Goal: Task Accomplishment & Management: Use online tool/utility

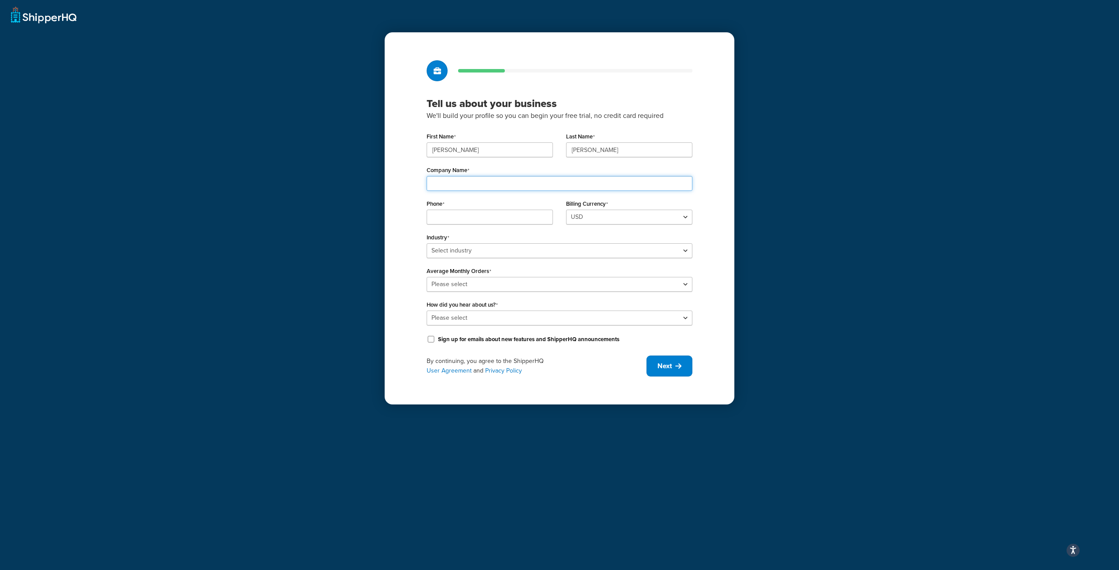
click at [478, 183] on input "Company Name" at bounding box center [560, 183] width 266 height 15
type input "port80"
click at [485, 212] on input "Phone" at bounding box center [490, 217] width 126 height 15
click at [498, 250] on div "Industry Select industry Automotive Adult Agriculture Alcohol, Tobacco & CBD Ar…" at bounding box center [560, 244] width 266 height 27
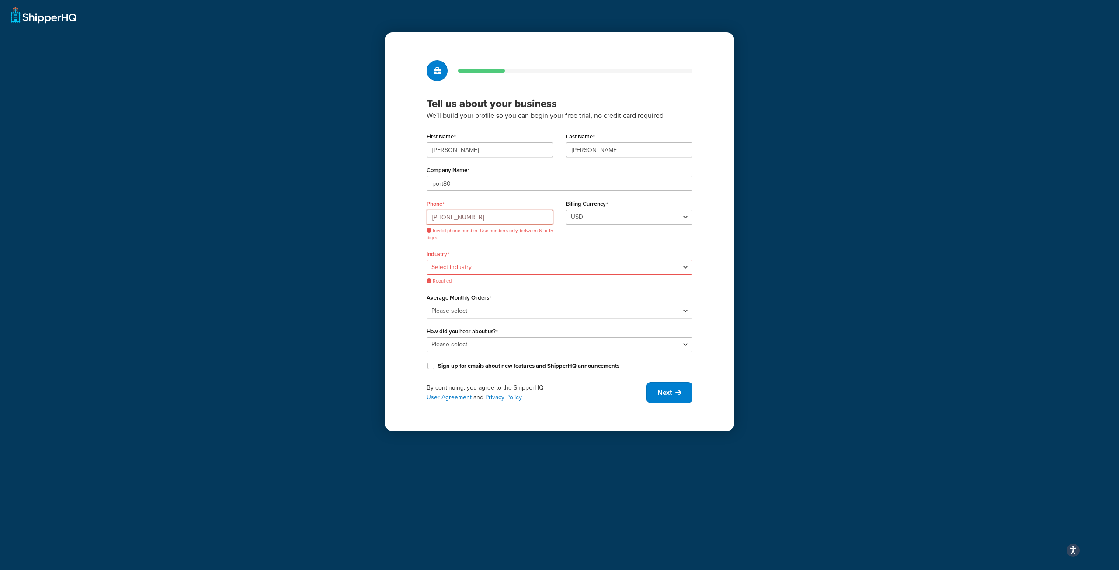
click at [443, 218] on input "(604) 484-1835" at bounding box center [490, 217] width 126 height 15
click at [434, 217] on input "(604-484-1835" at bounding box center [490, 217] width 126 height 15
click at [489, 240] on span "Invalid phone number. Use numbers only, between 6 to 15 digits." at bounding box center [490, 235] width 126 height 14
click at [443, 219] on input "604-484-1835" at bounding box center [490, 217] width 126 height 15
click at [454, 219] on input "604484-1835" at bounding box center [490, 217] width 126 height 15
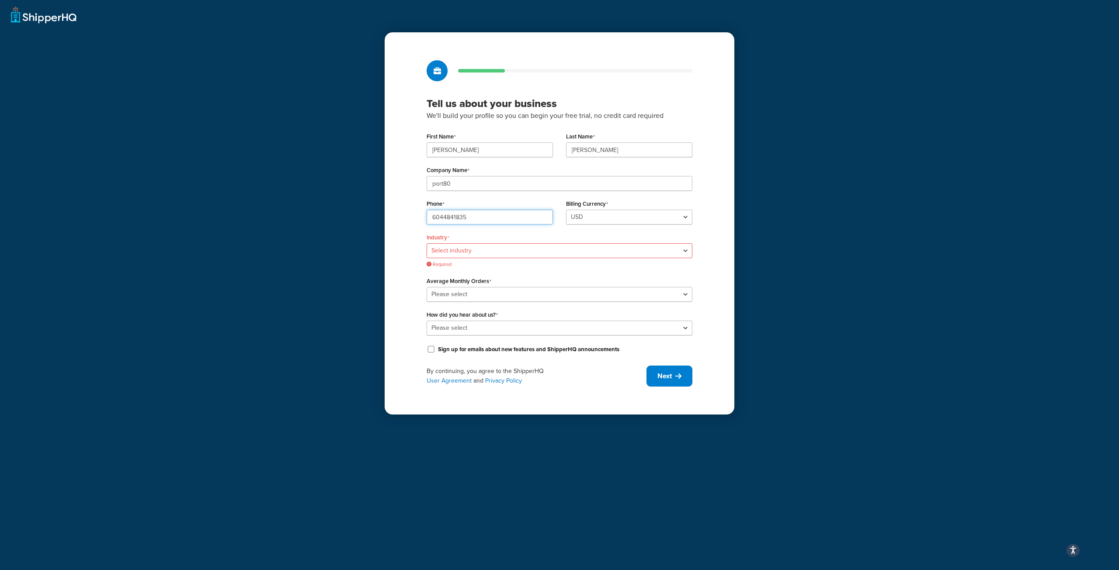
type input "6044841835"
click at [461, 230] on div "Phone 6044841835" at bounding box center [489, 215] width 139 height 34
click at [469, 251] on select "Select industry Automotive Adult Agriculture Alcohol, Tobacco & CBD Arts & Craf…" at bounding box center [560, 250] width 266 height 15
select select "25"
click at [427, 243] on select "Select industry Automotive Adult Agriculture Alcohol, Tobacco & CBD Arts & Craf…" at bounding box center [560, 250] width 266 height 15
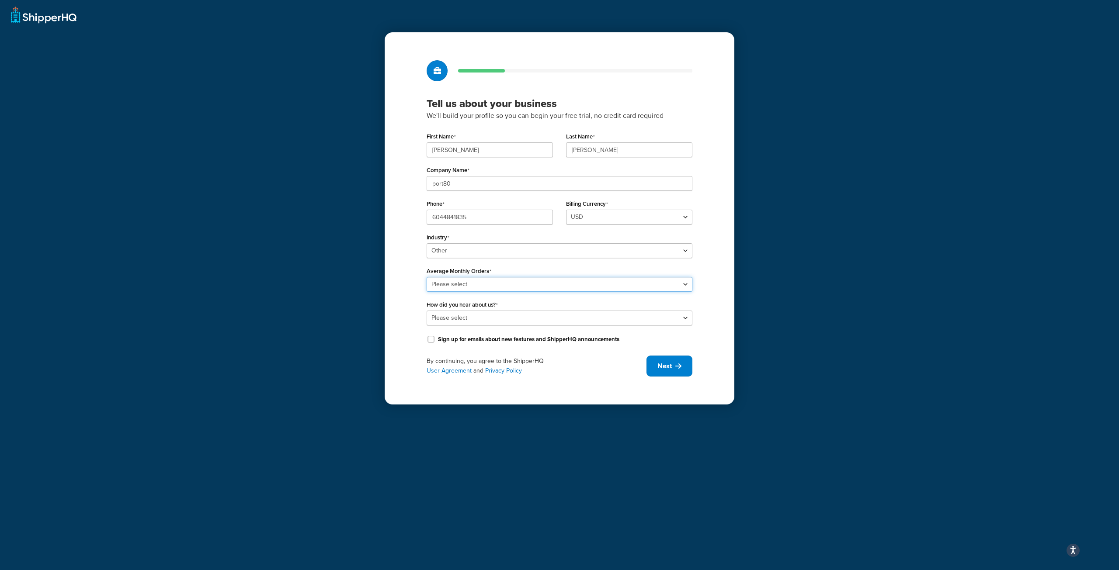
click at [546, 285] on select "Please select 0-500 501-1,000 1,001-10,000 10,001-20,000 Over 20,000" at bounding box center [560, 284] width 266 height 15
select select "1"
click at [427, 277] on select "Please select 0-500 501-1,000 1,001-10,000 10,001-20,000 Over 20,000" at bounding box center [560, 284] width 266 height 15
click at [543, 320] on select "Please select Online Search App Store or Marketplace Listing Referred by Agency…" at bounding box center [560, 318] width 266 height 15
select select "3"
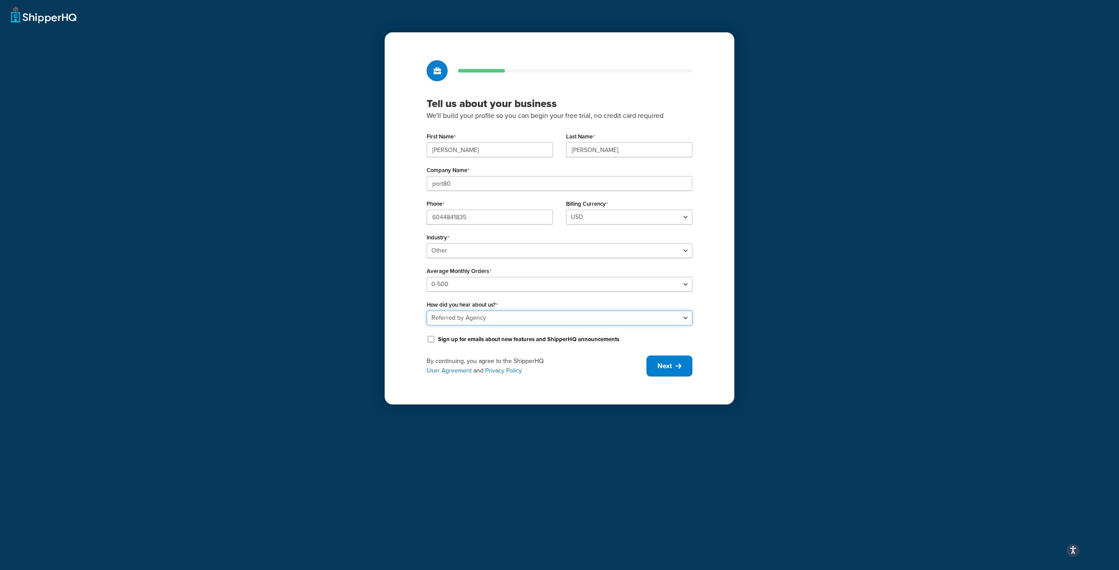
click at [427, 311] on select "Please select Online Search App Store or Marketplace Listing Referred by Agency…" at bounding box center [560, 318] width 266 height 15
click at [671, 365] on span "Next" at bounding box center [664, 367] width 14 height 10
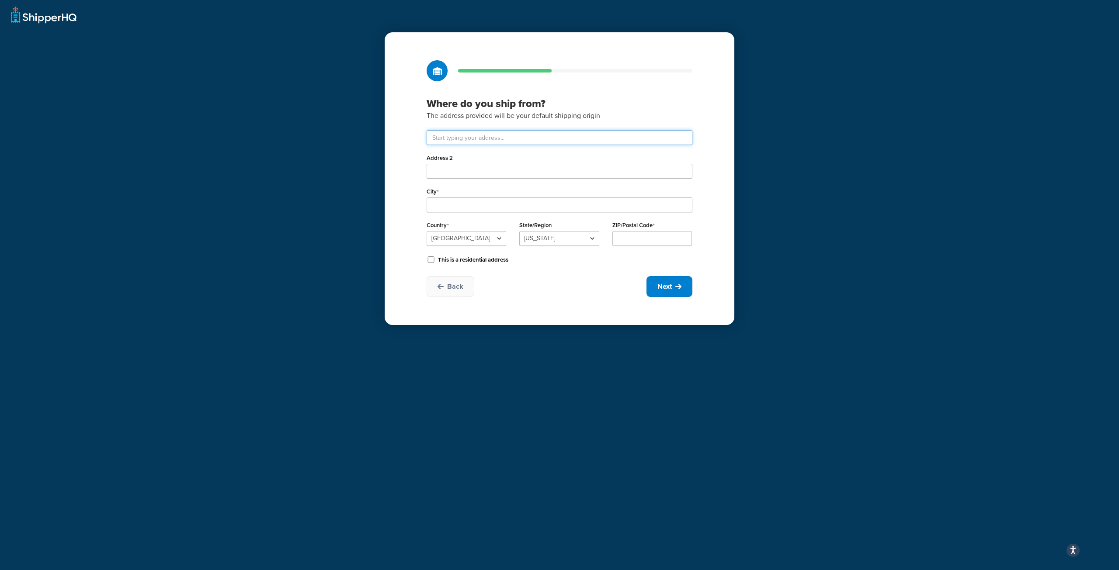
click at [481, 139] on input "text" at bounding box center [560, 137] width 266 height 15
paste input "1067 Westport Crescent"
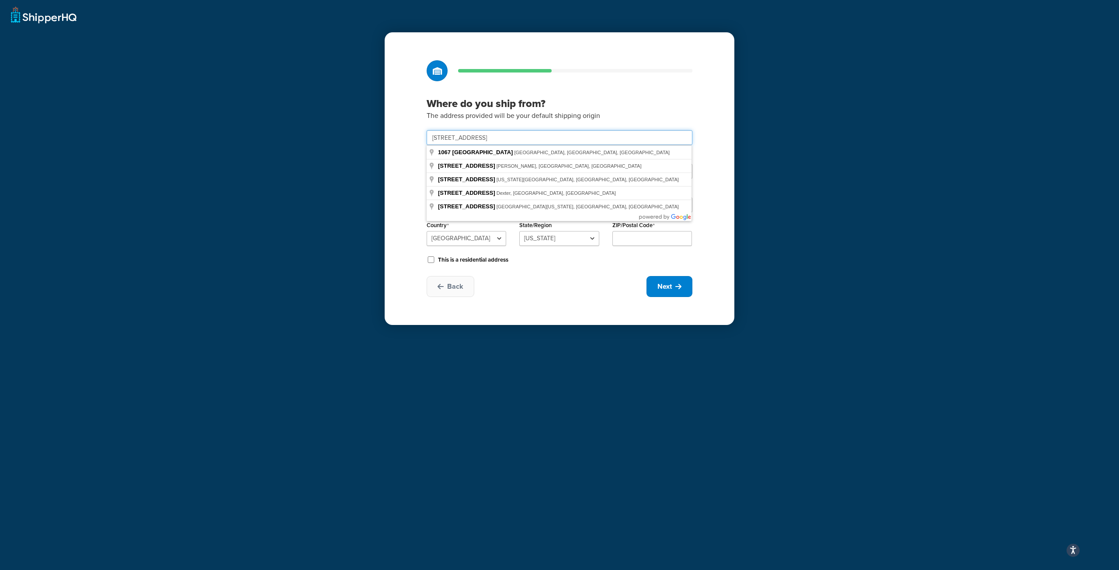
type input "1067 Westport Crescent"
click at [482, 234] on select "United States United Kingdom Afghanistan Åland Islands Albania Algeria American…" at bounding box center [467, 238] width 80 height 15
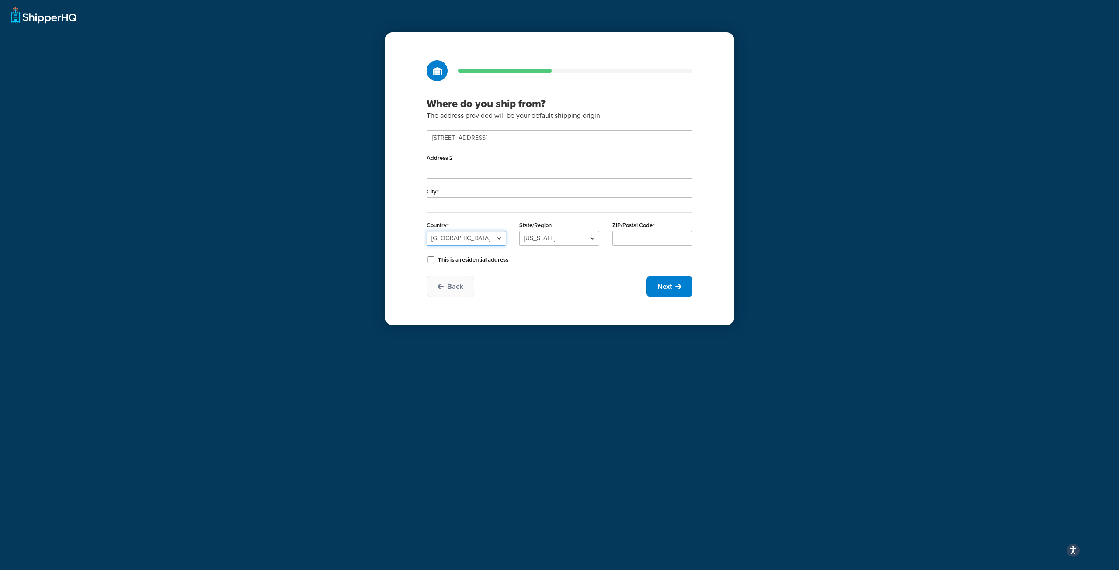
select select "1039"
click at [427, 231] on select "United States United Kingdom Afghanistan Åland Islands Albania Algeria American…" at bounding box center [467, 238] width 80 height 15
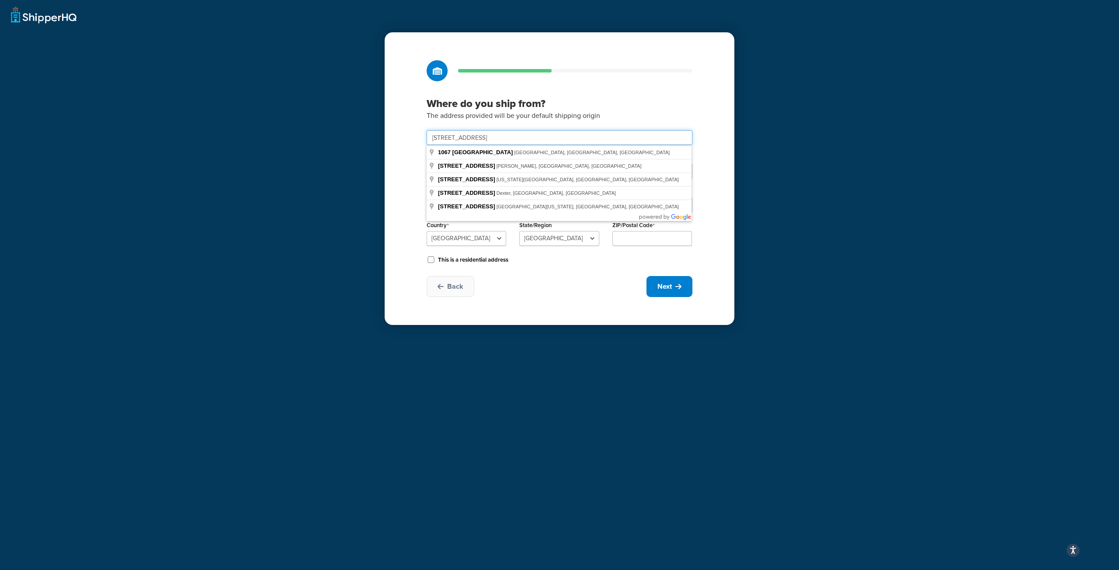
click at [541, 136] on input "1067 Westport Crescent" at bounding box center [560, 137] width 266 height 15
type input "1067 Westport Crescent"
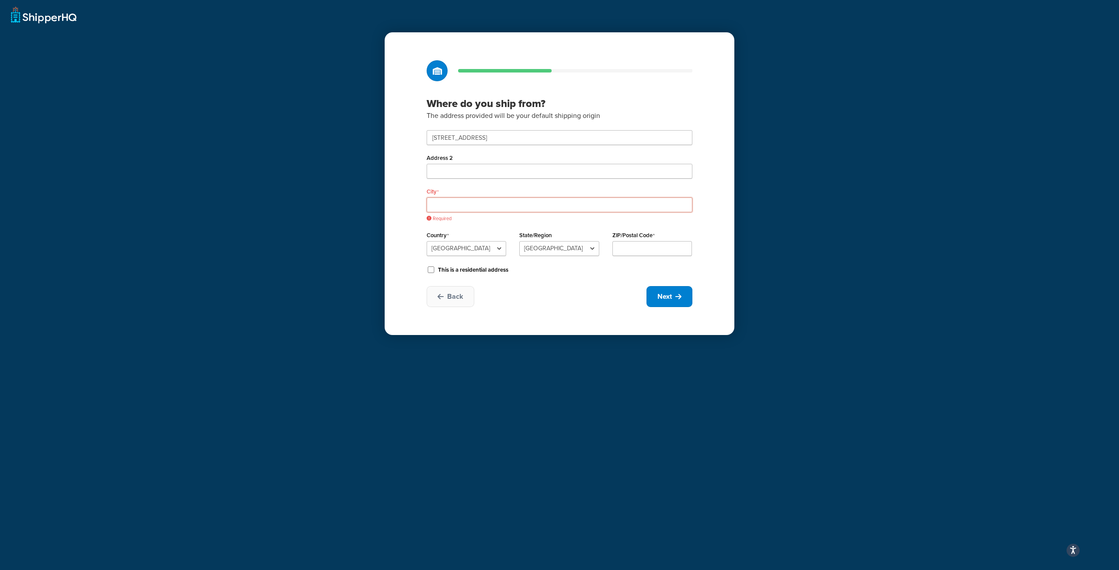
paste input "Mississauga"
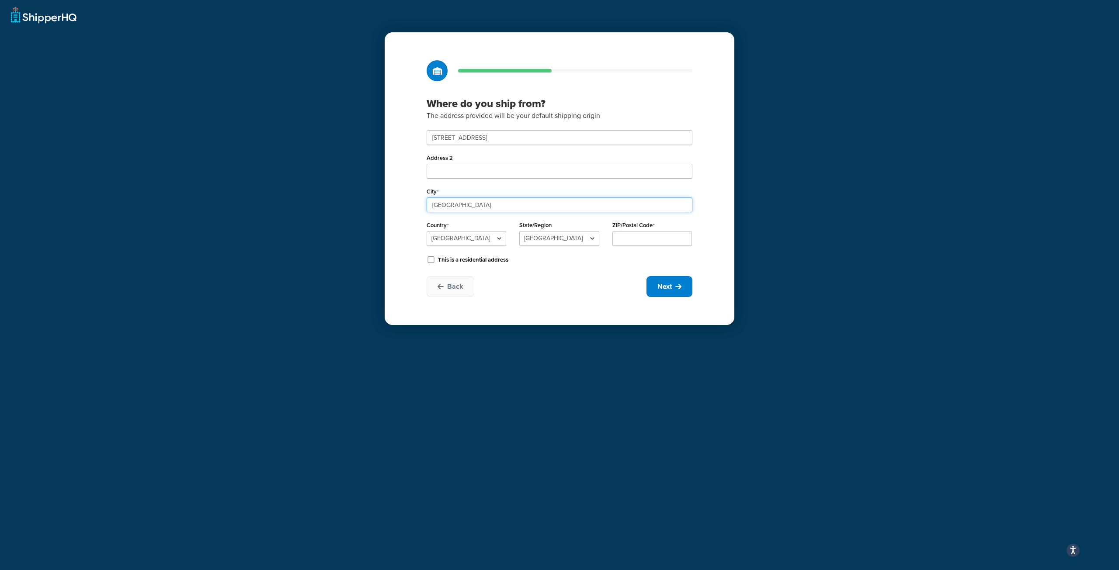
type input "Mississauga"
click at [563, 239] on select "Alberta British Columbia Manitoba New Brunswick Newfoundland and Labrador North…" at bounding box center [559, 238] width 80 height 15
select select "69"
click at [519, 231] on select "Alberta British Columbia Manitoba New Brunswick Newfoundland and Labrador North…" at bounding box center [559, 238] width 80 height 15
click at [648, 235] on input "ZIP/Postal Code" at bounding box center [652, 238] width 80 height 15
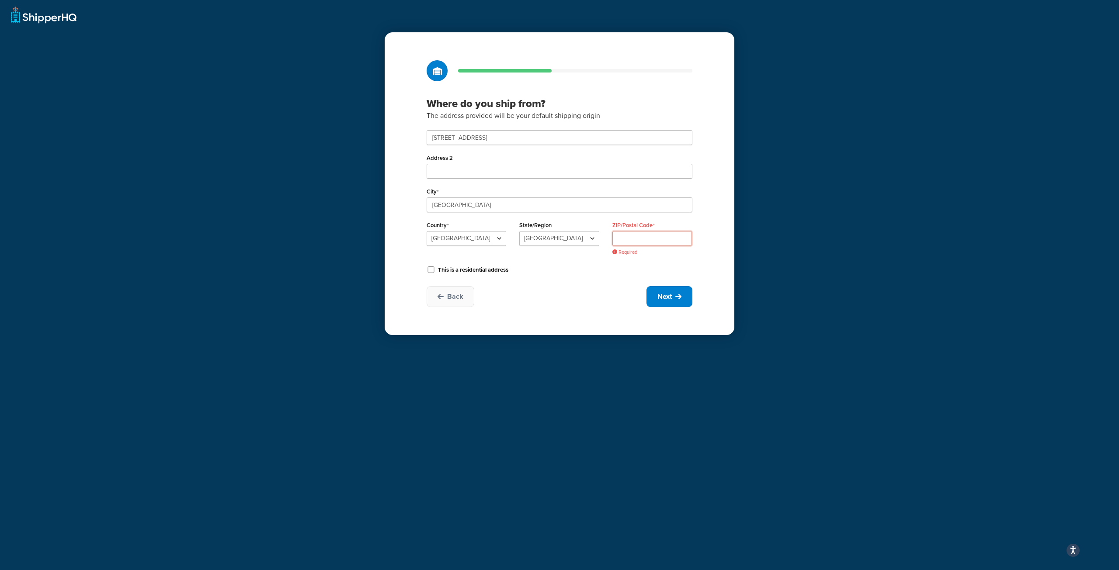
paste input "L5T 1E8"
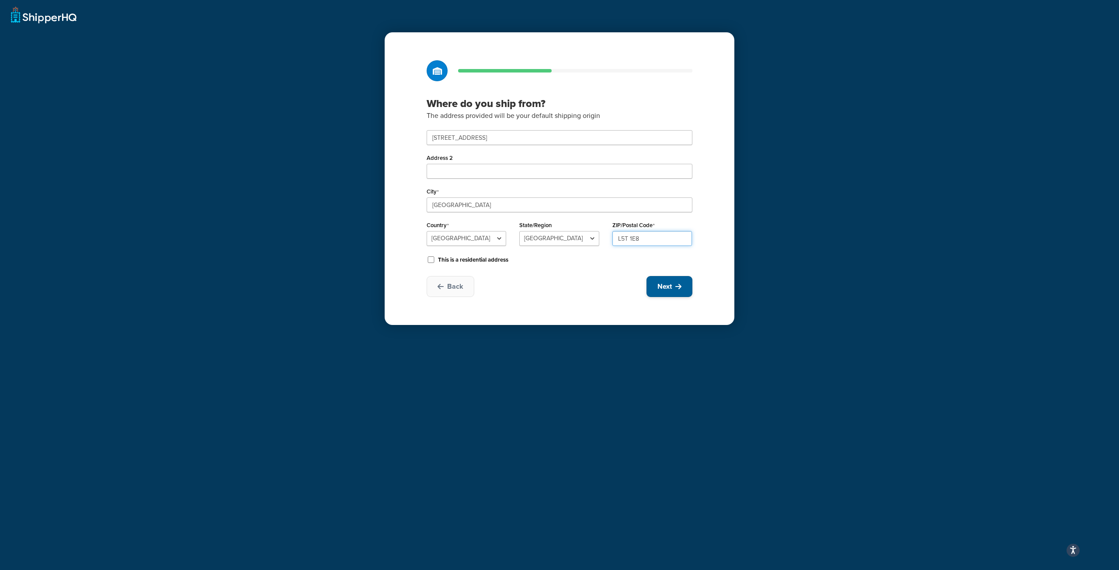
type input "L5T 1E8"
click at [678, 288] on icon at bounding box center [678, 286] width 6 height 7
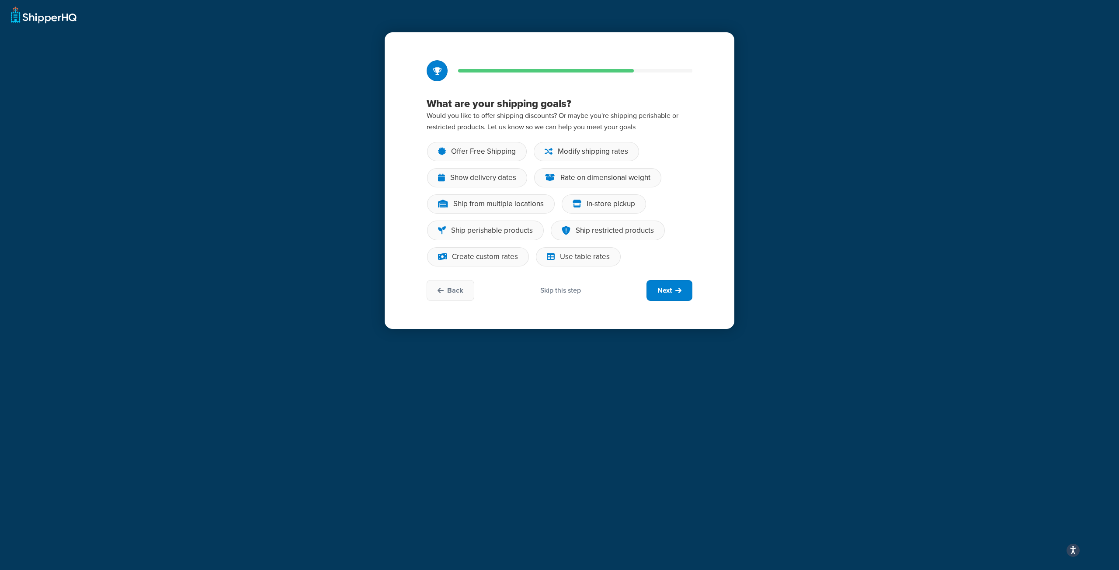
click at [565, 291] on div "Skip this step" at bounding box center [560, 291] width 41 height 10
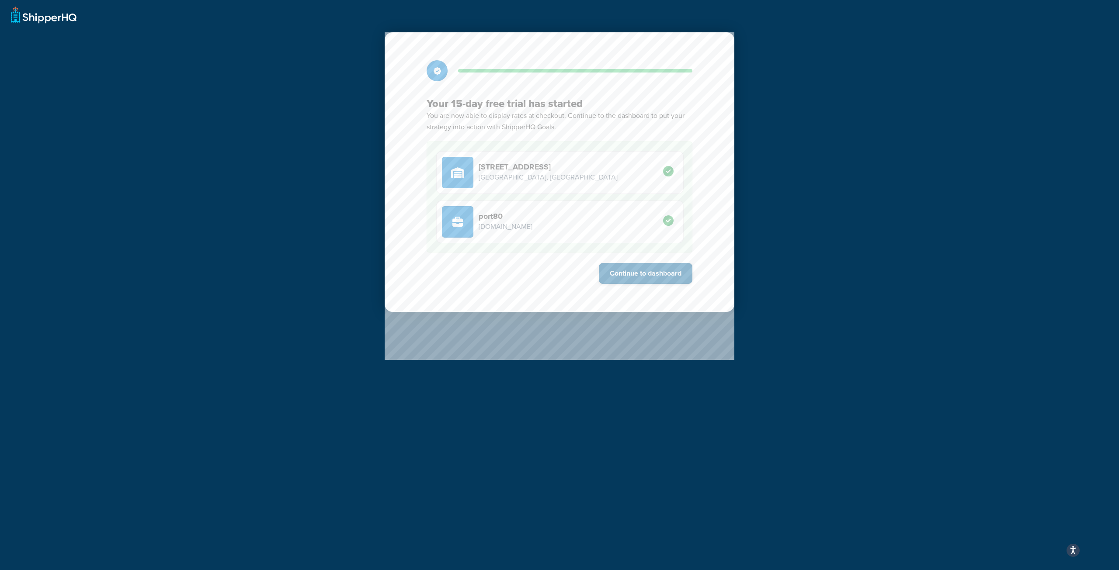
click at [655, 272] on button "Continue to dashboard" at bounding box center [646, 273] width 94 height 21
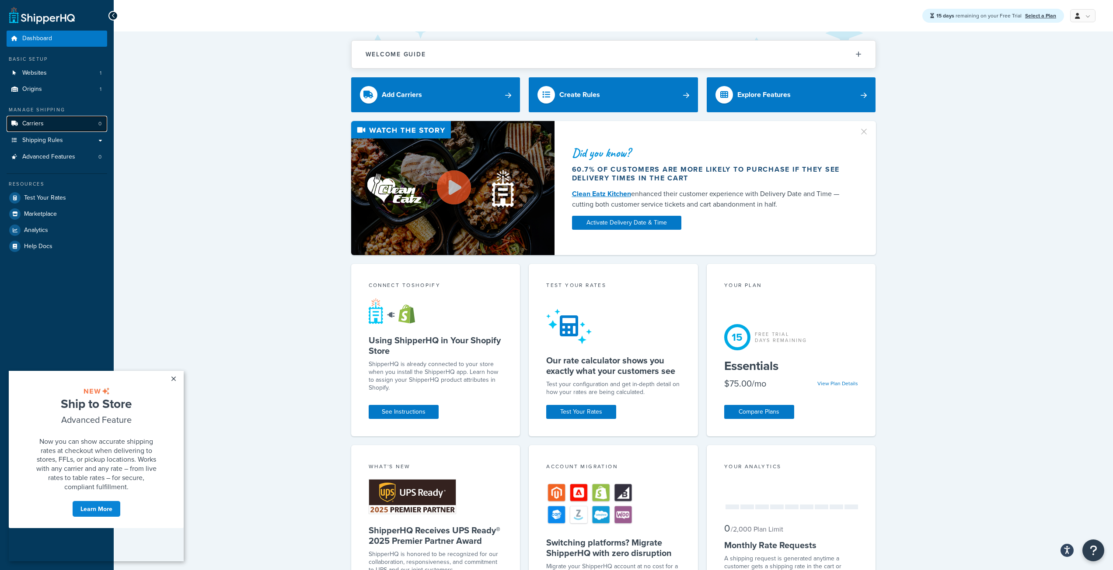
click at [77, 122] on link "Carriers 0" at bounding box center [57, 124] width 101 height 16
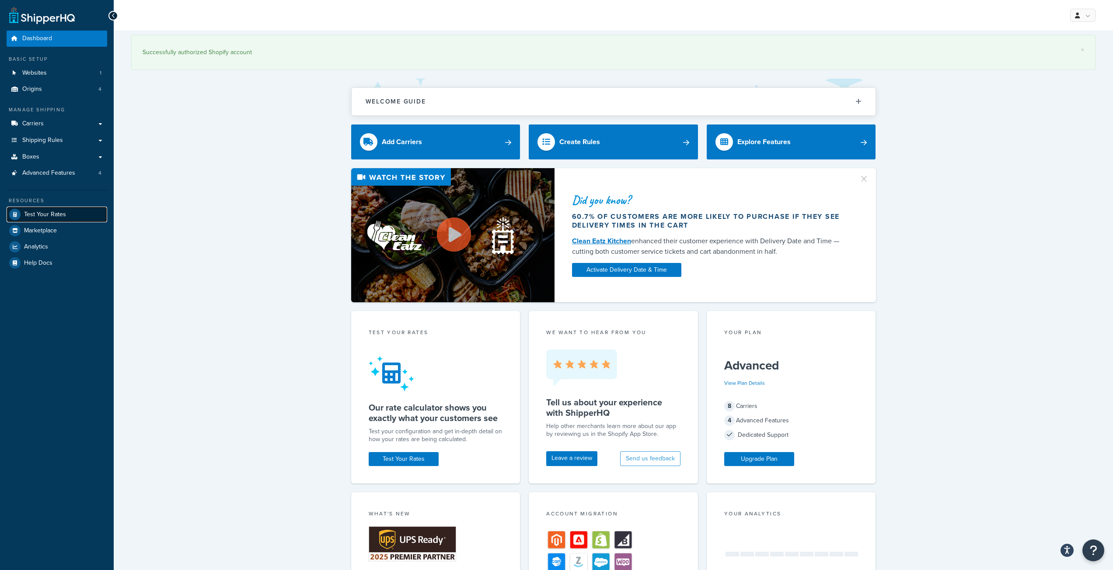
click at [41, 211] on span "Test Your Rates" at bounding box center [45, 214] width 42 height 7
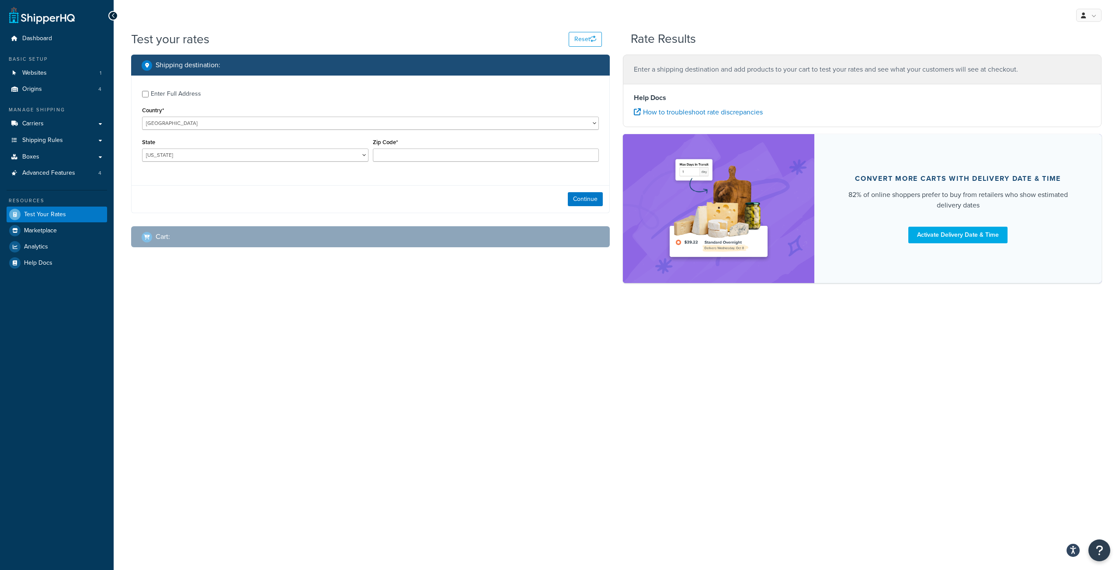
click at [168, 96] on div "Enter Full Address" at bounding box center [176, 94] width 50 height 12
click at [149, 96] on input "Enter Full Address" at bounding box center [145, 94] width 7 height 7
checkbox input "true"
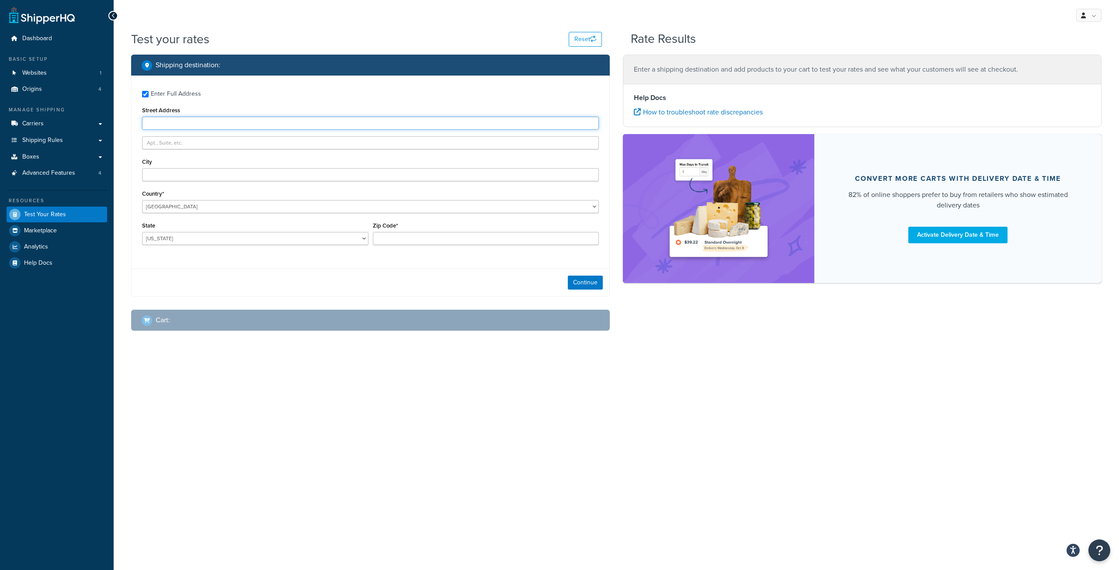
click at [178, 122] on input "Street Address" at bounding box center [370, 123] width 457 height 13
type input "7665 Corporate Center Drive"
click at [178, 174] on input "City" at bounding box center [370, 174] width 457 height 13
type input "Miami"
select select "FL"
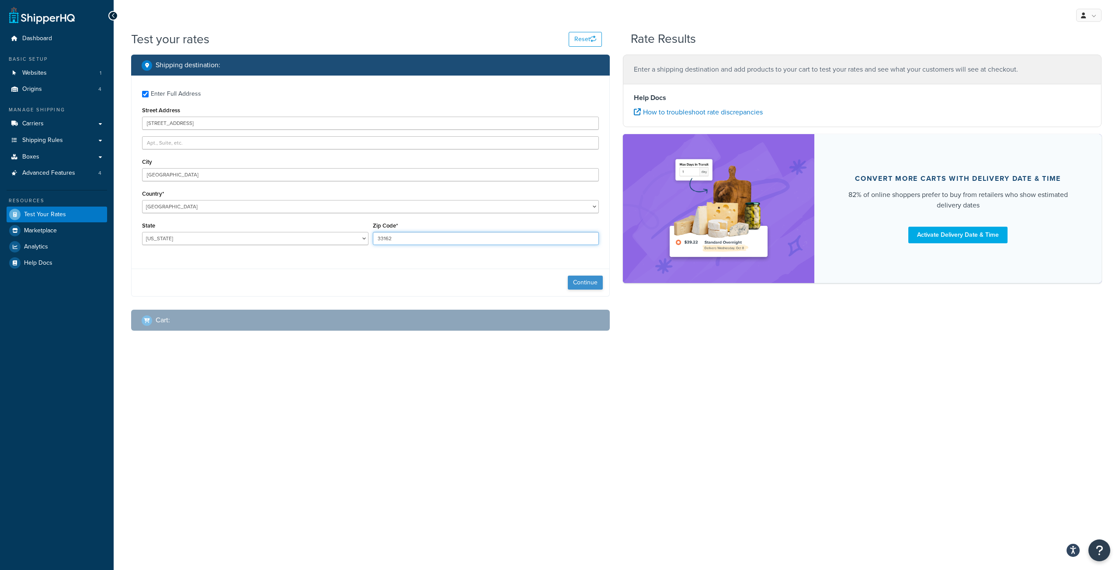
type input "33162"
click at [596, 286] on button "Continue" at bounding box center [585, 283] width 35 height 14
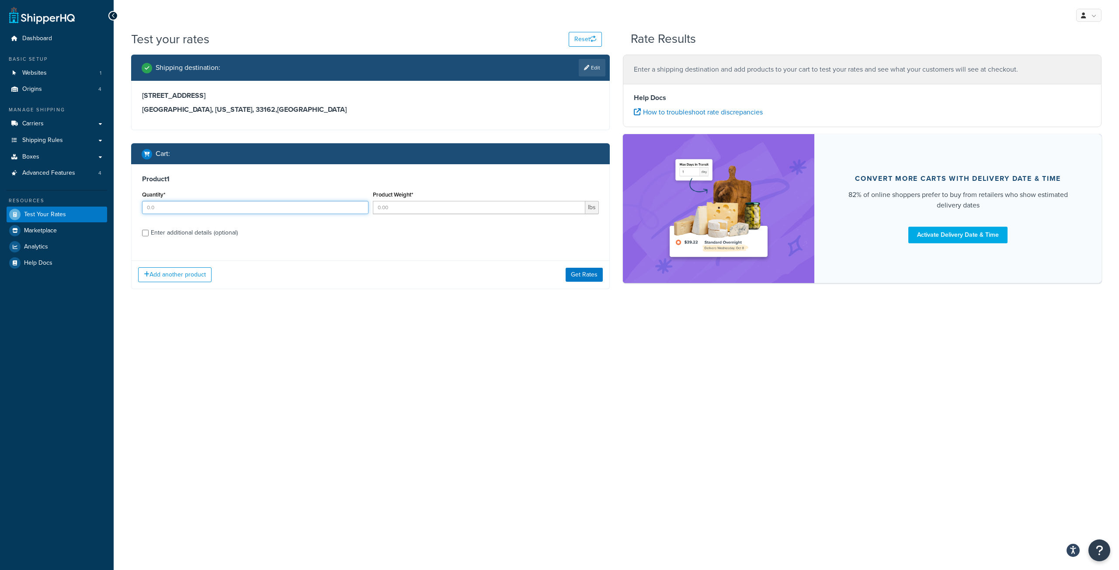
click at [223, 211] on input "Quantity*" at bounding box center [255, 207] width 226 height 13
type input "1"
type input "288"
click at [155, 235] on div "Enter additional details (optional)" at bounding box center [194, 233] width 87 height 12
click at [149, 235] on input "Enter additional details (optional)" at bounding box center [145, 233] width 7 height 7
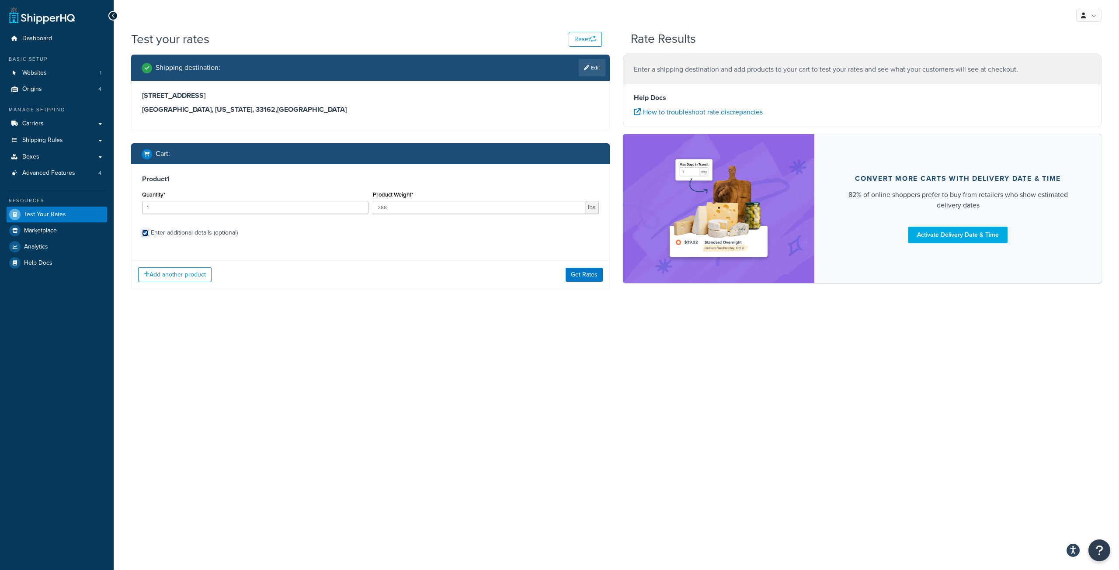
checkbox input "true"
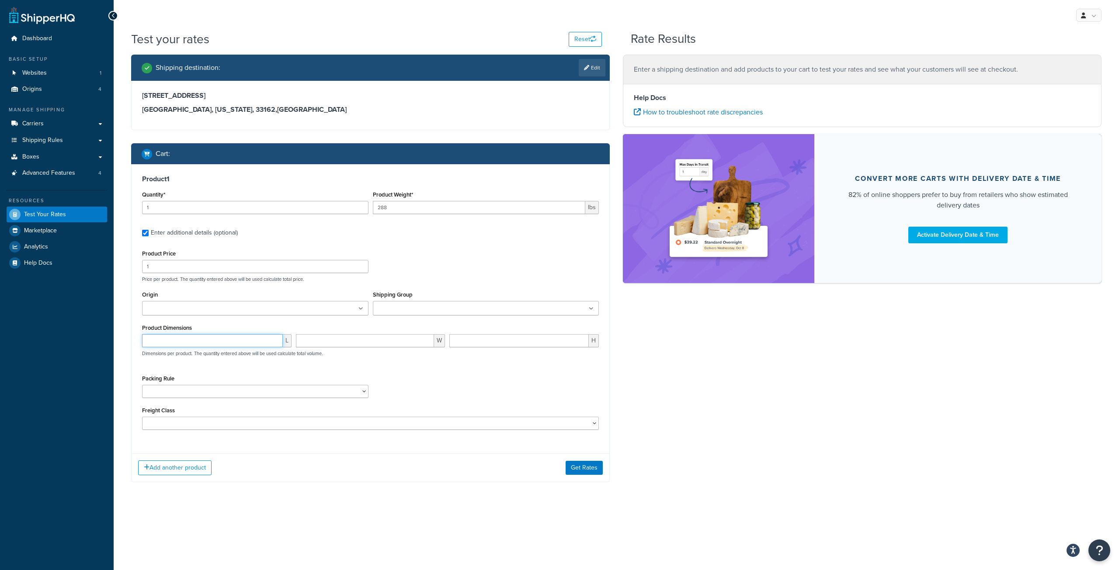
click at [178, 342] on input "number" at bounding box center [212, 340] width 141 height 13
type input "43"
type input "33"
type input "18"
click at [584, 466] on button "Get Rates" at bounding box center [584, 468] width 37 height 14
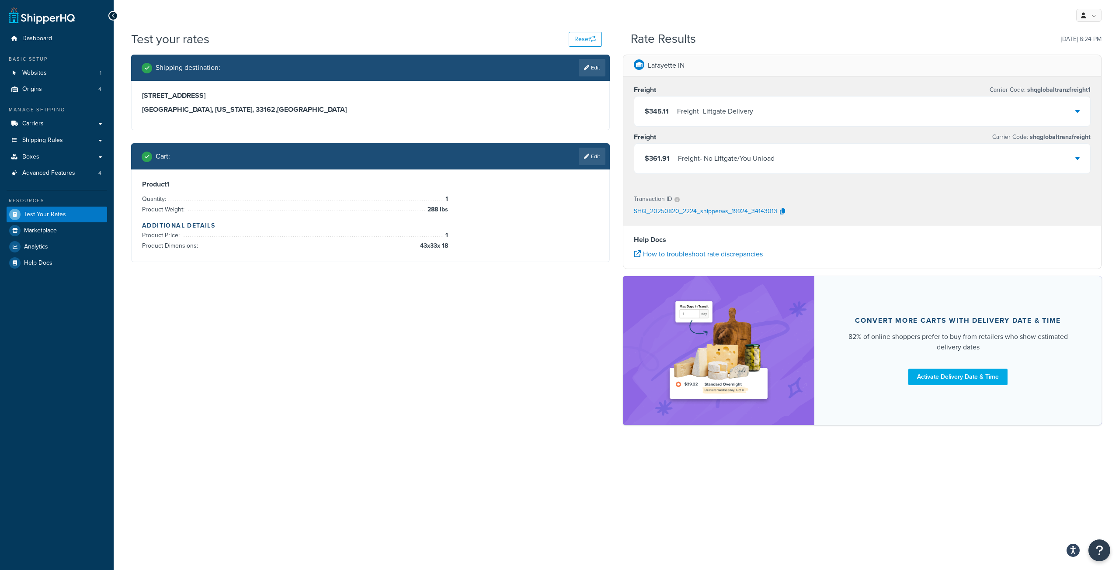
click at [988, 156] on div "$361.91 Freight - No Liftgate/You Unload" at bounding box center [862, 159] width 456 height 30
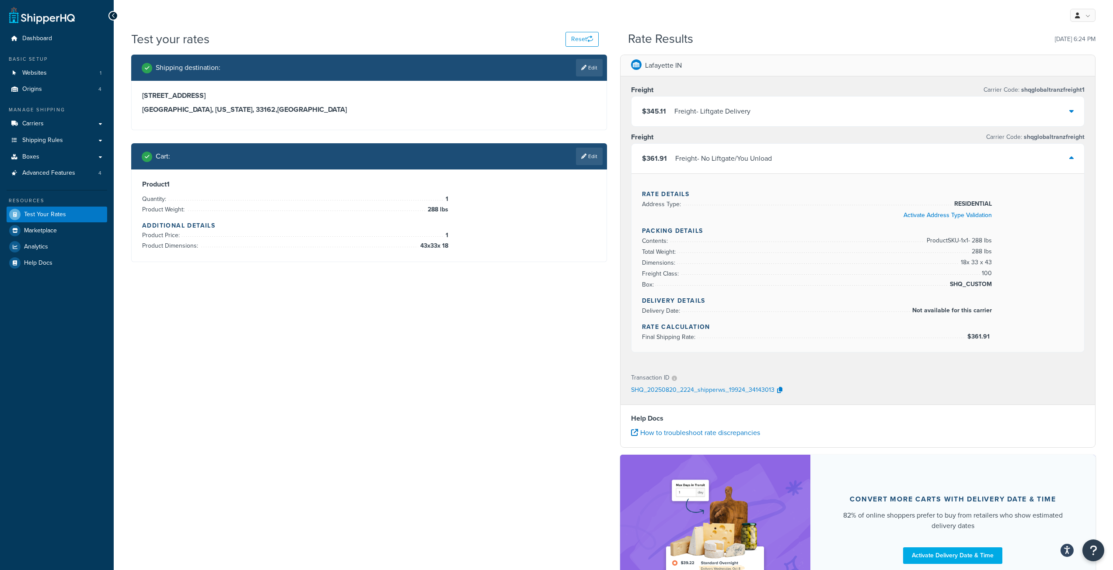
click at [973, 115] on div "$345.11 Freight - Liftgate Delivery" at bounding box center [857, 112] width 453 height 30
